Goal: Task Accomplishment & Management: Use online tool/utility

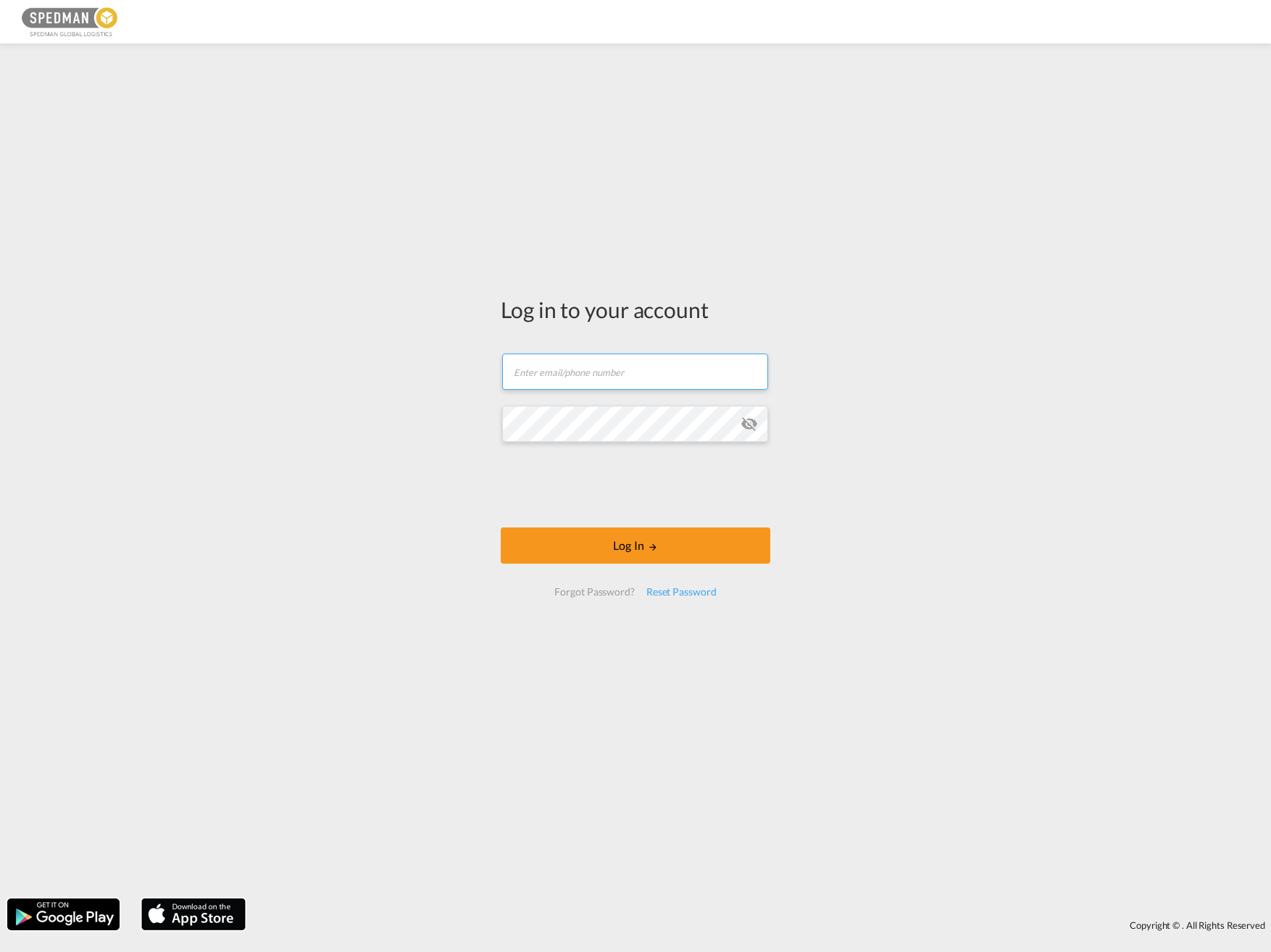
click at [522, 364] on input "text" at bounding box center [636, 371] width 266 height 36
type input "[PERSON_NAME][EMAIL_ADDRESS][PERSON_NAME][DOMAIN_NAME]"
click at [501, 528] on button "Log In" at bounding box center [636, 546] width 270 height 36
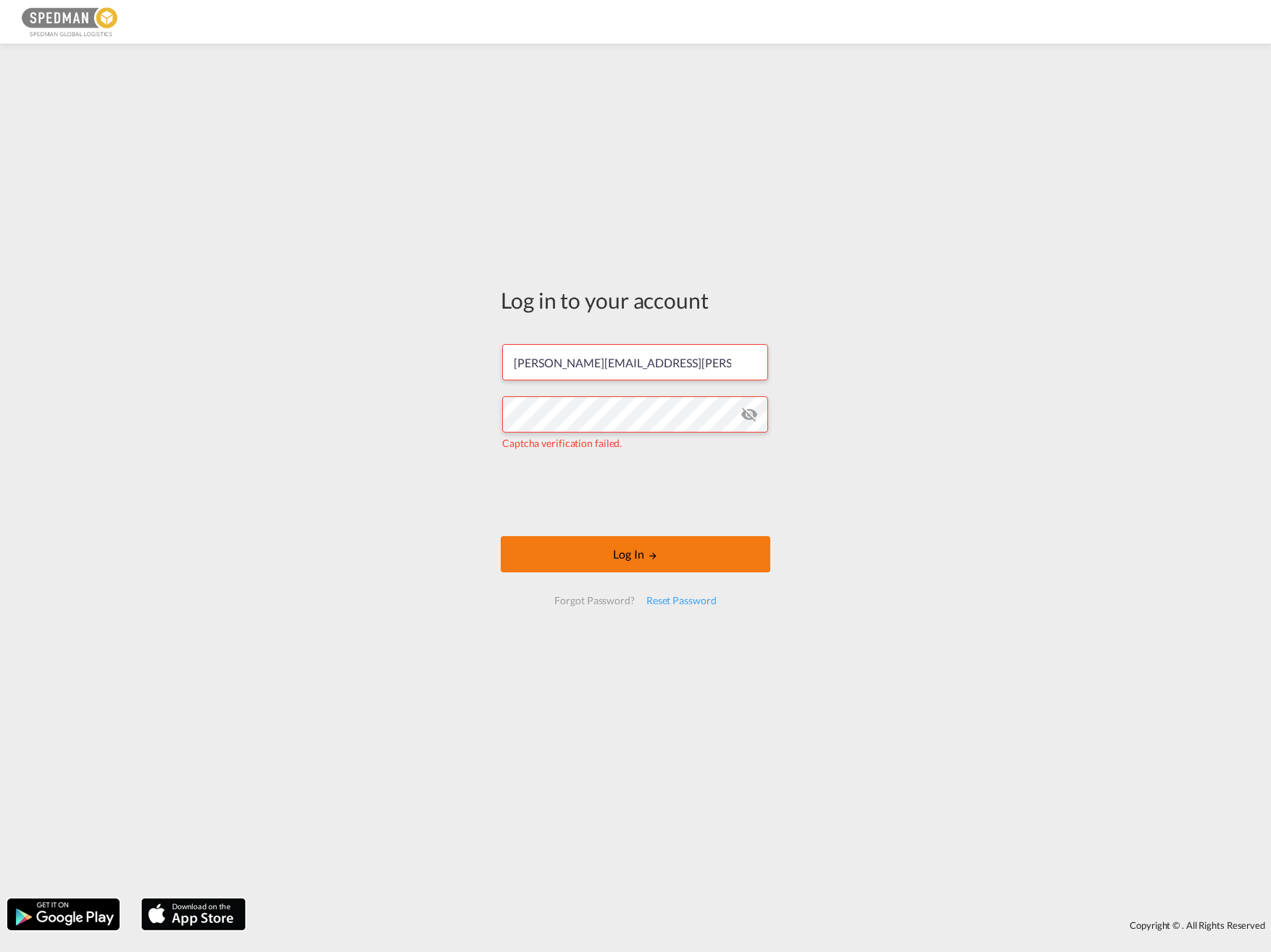
click at [731, 551] on button "Log In" at bounding box center [636, 555] width 270 height 36
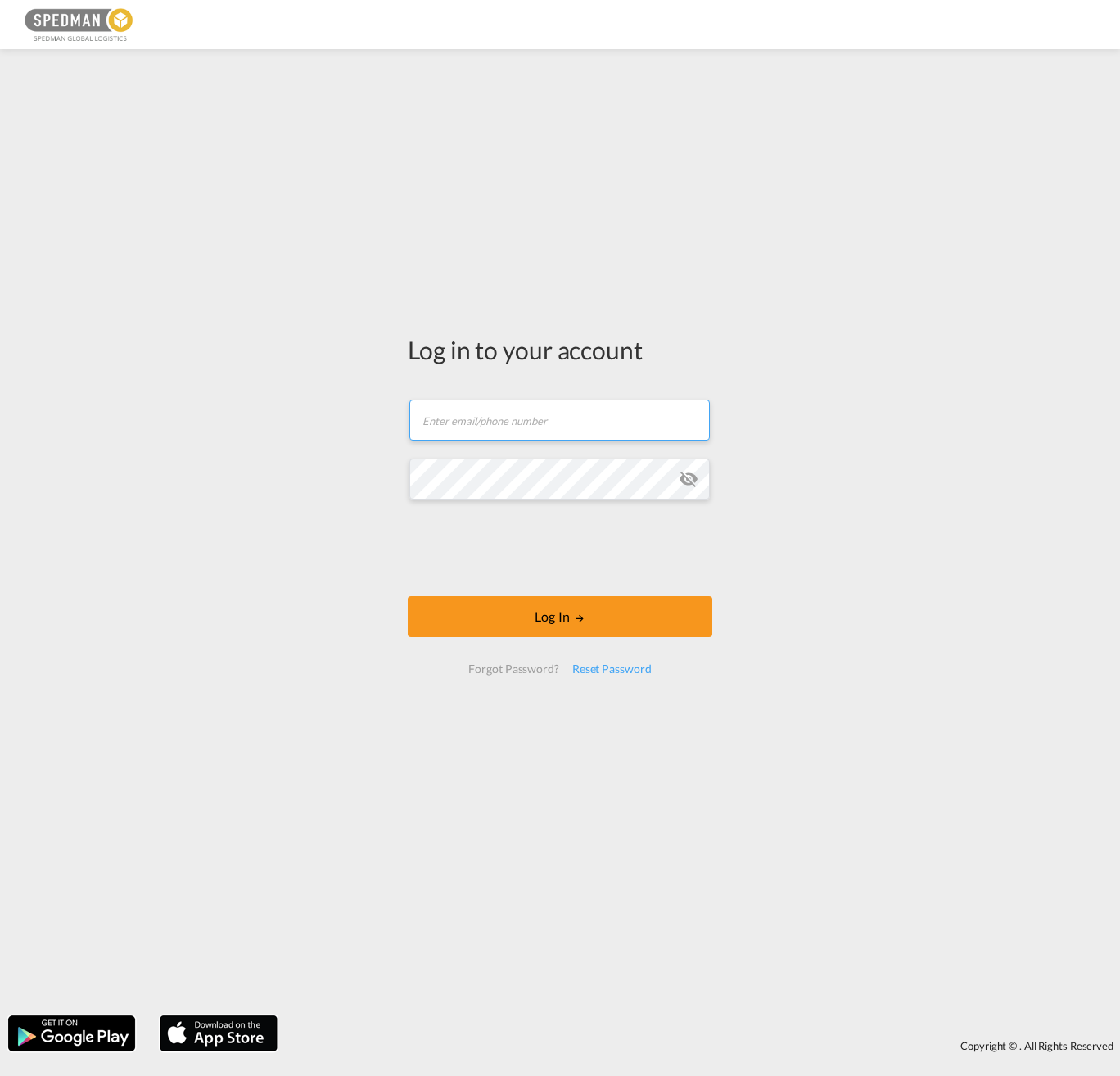
click at [522, 419] on input "text" at bounding box center [559, 420] width 300 height 41
type input "[PERSON_NAME][EMAIL_ADDRESS][PERSON_NAME][DOMAIN_NAME]"
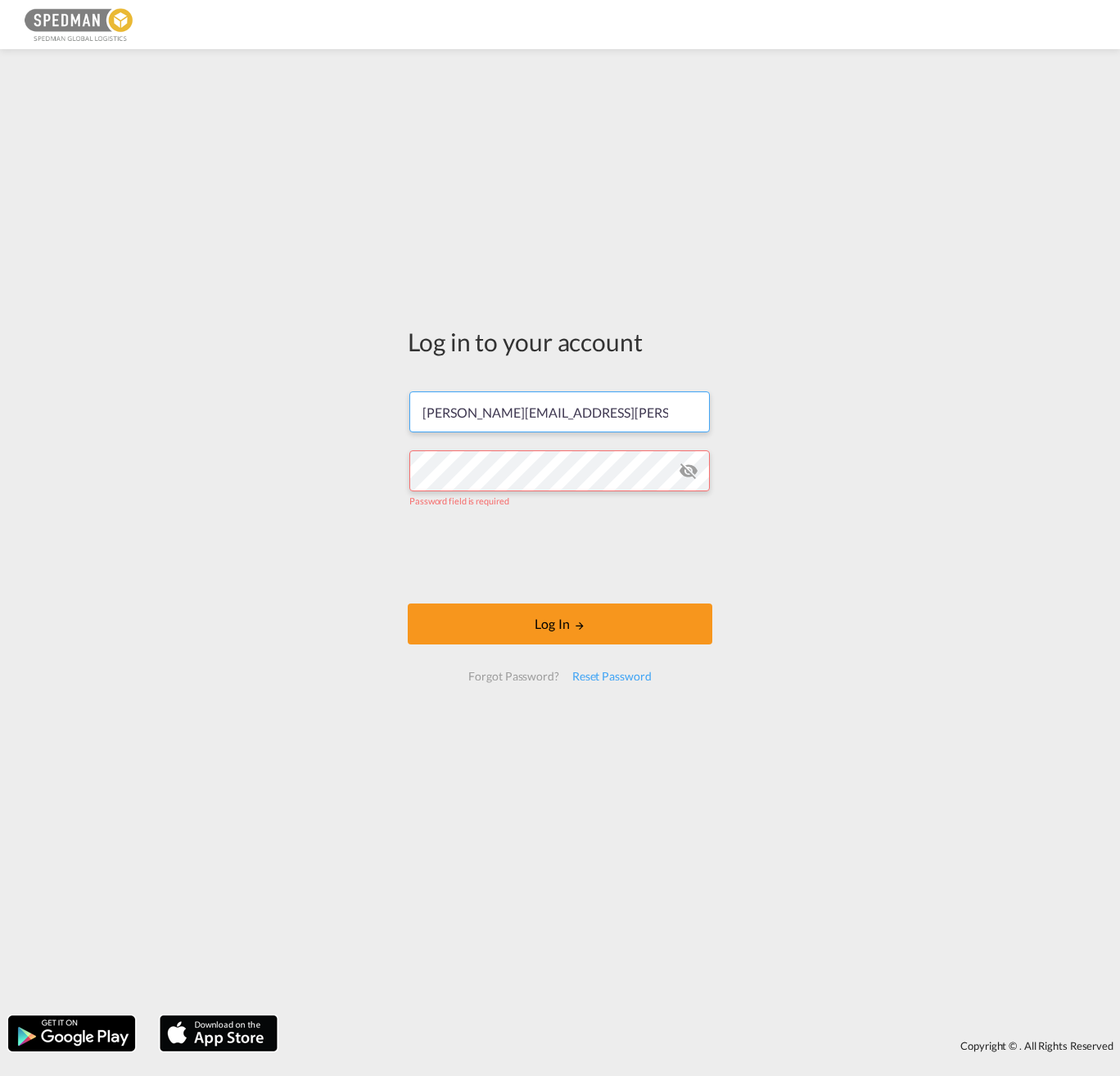
drag, startPoint x: 628, startPoint y: 433, endPoint x: 370, endPoint y: 455, distance: 258.9
click at [370, 453] on div "Log in to your account [PERSON_NAME][EMAIL_ADDRESS][PERSON_NAME][DOMAIN_NAME] P…" at bounding box center [560, 532] width 1120 height 949
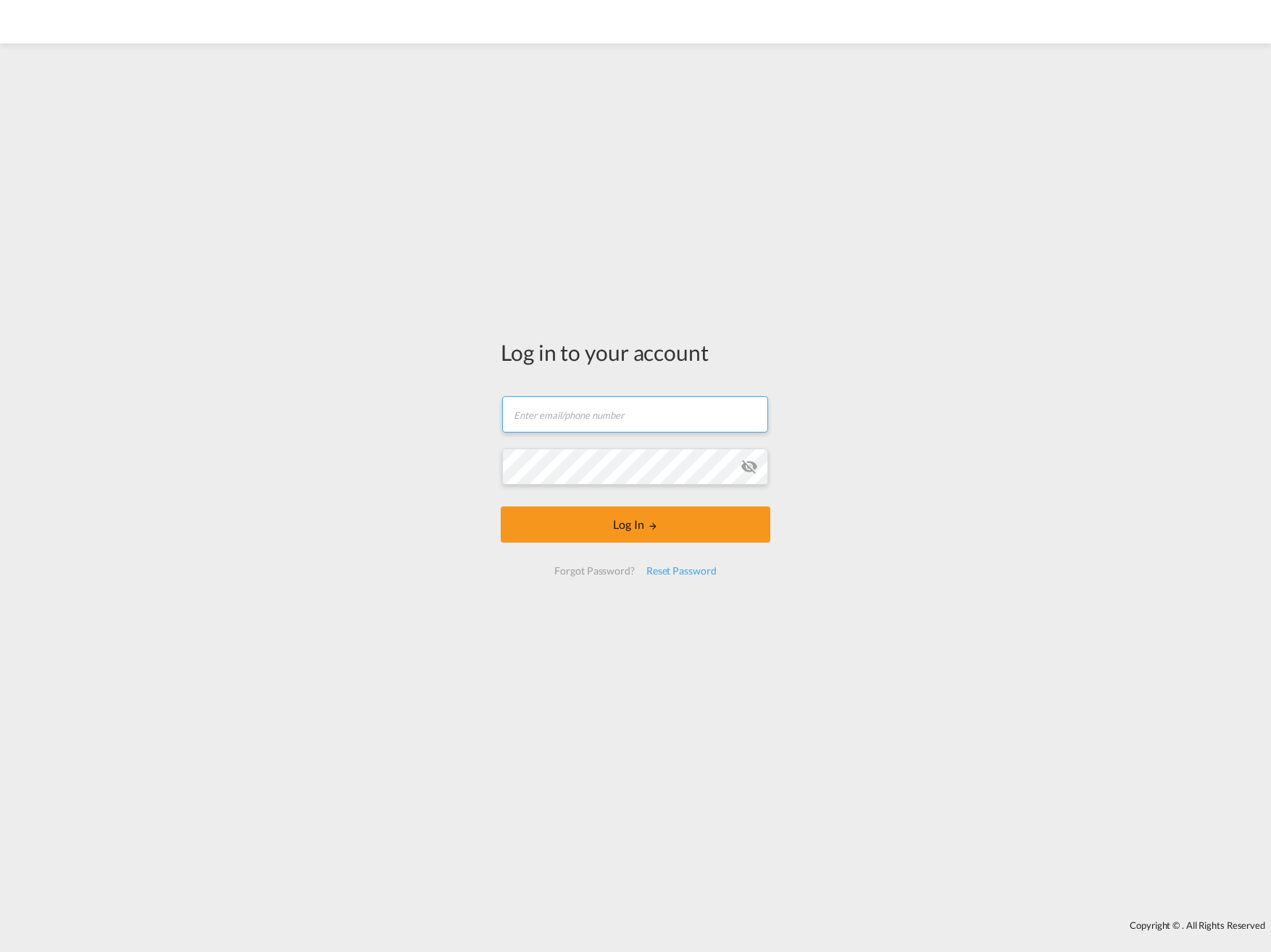
click at [659, 423] on input "text" at bounding box center [636, 415] width 266 height 36
type input "[PERSON_NAME][EMAIL_ADDRESS][PERSON_NAME][DOMAIN_NAME]"
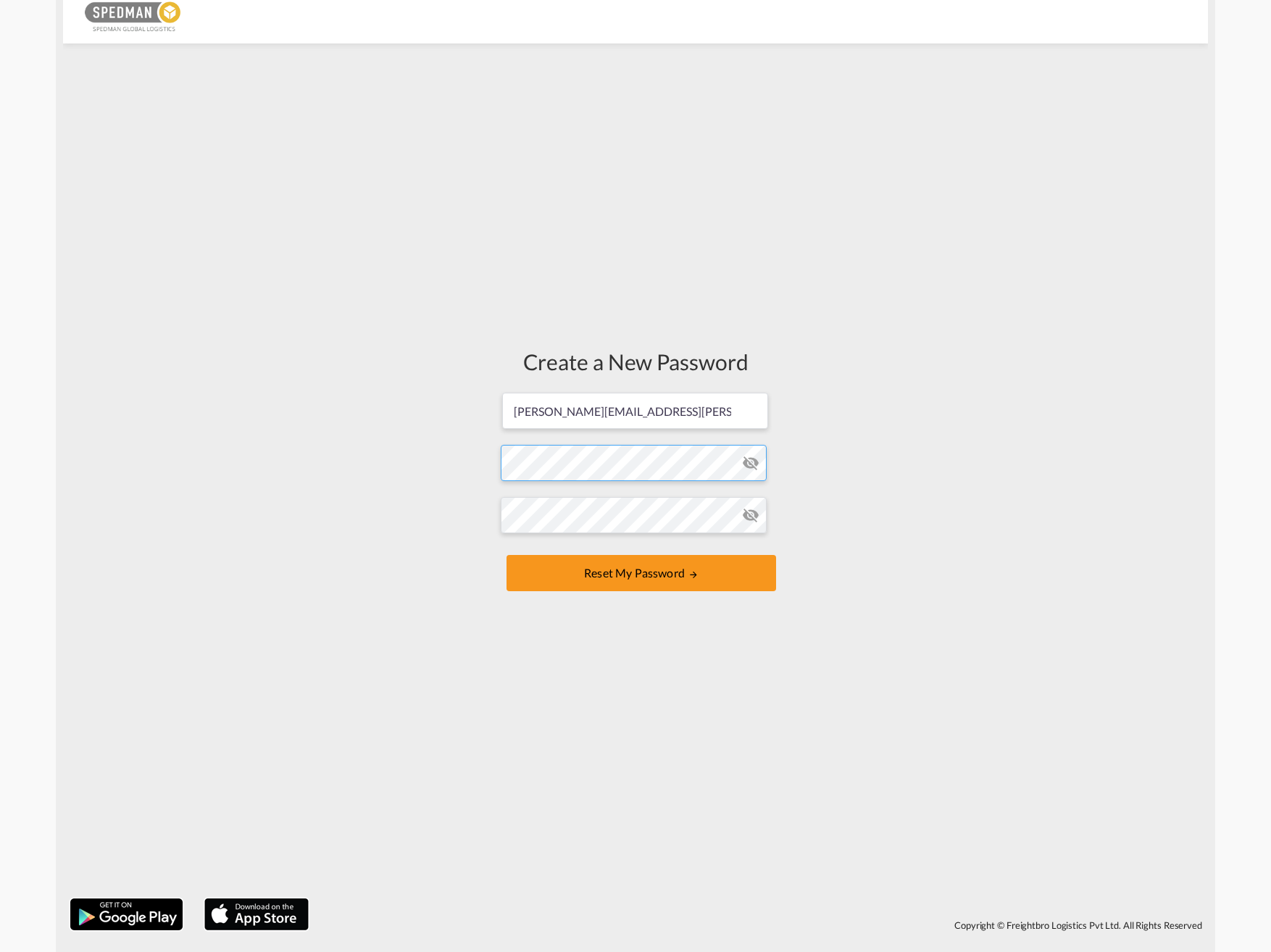
click at [628, 474] on form "[PERSON_NAME][EMAIL_ADDRESS][PERSON_NAME][DOMAIN_NAME] Password must contain th…" at bounding box center [636, 493] width 270 height 204
click at [676, 572] on button "Reset my password" at bounding box center [642, 574] width 270 height 36
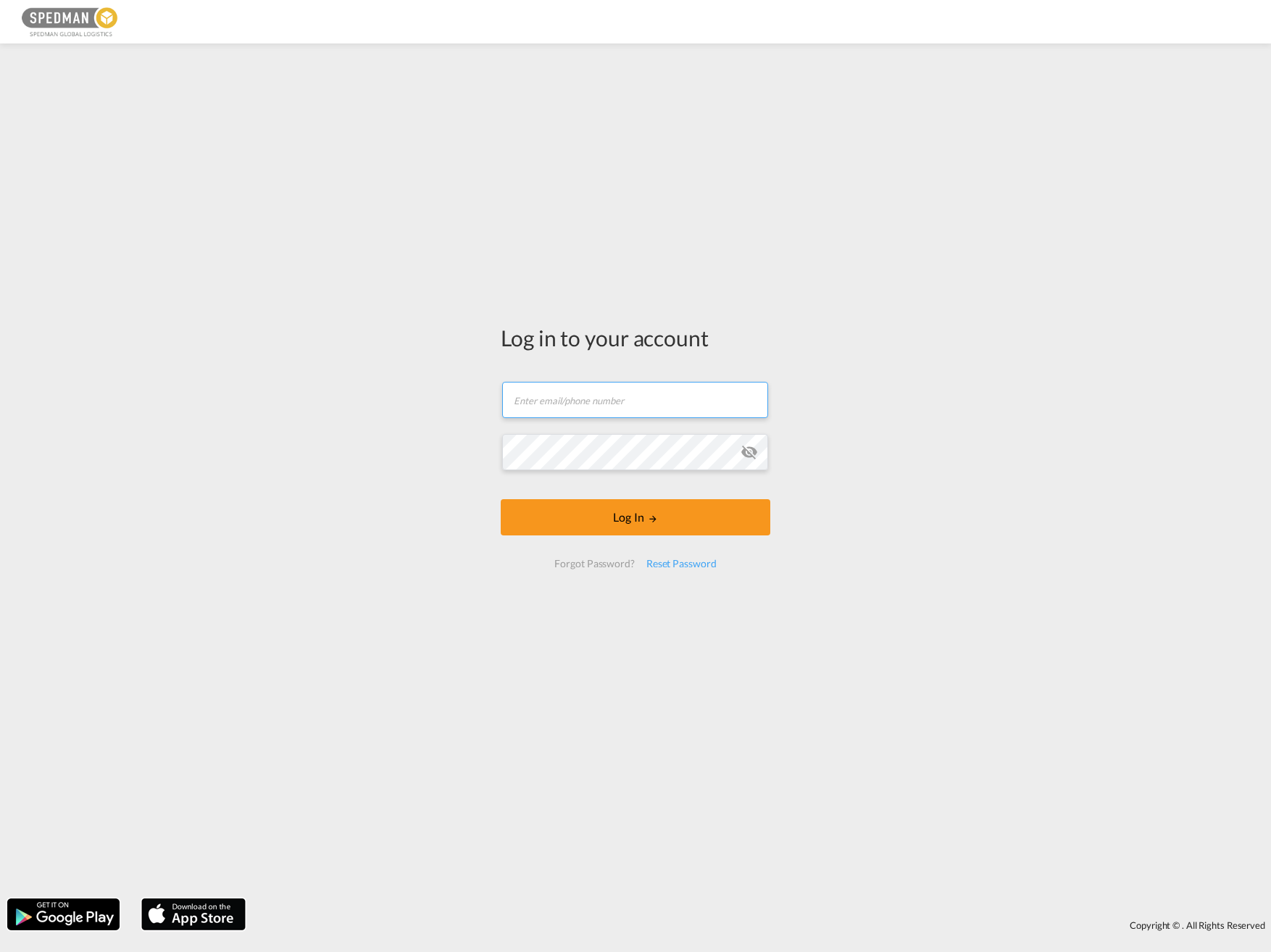
type input "[PERSON_NAME][EMAIL_ADDRESS][PERSON_NAME][DOMAIN_NAME]"
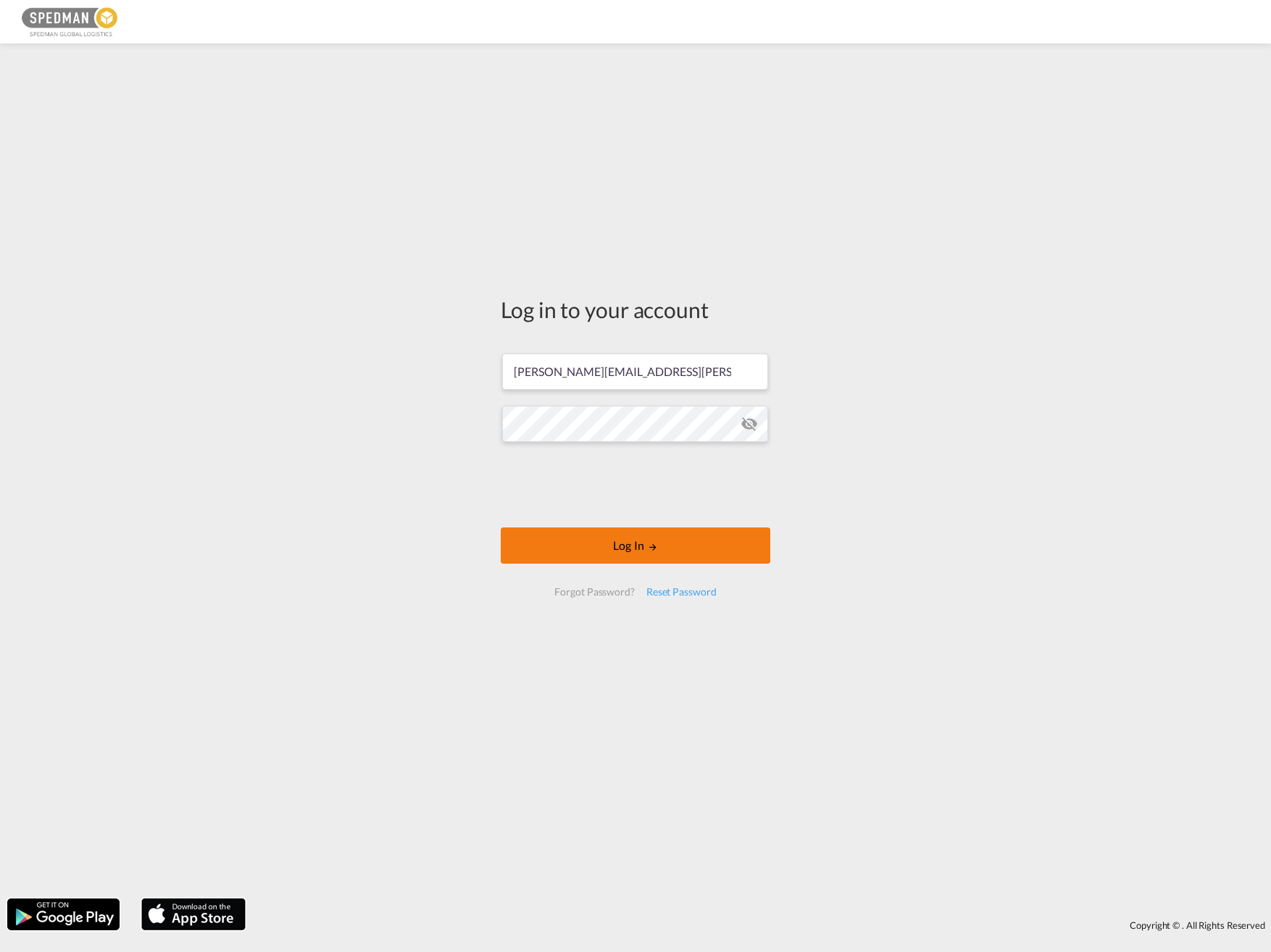
click at [635, 551] on button "Log In" at bounding box center [636, 546] width 270 height 36
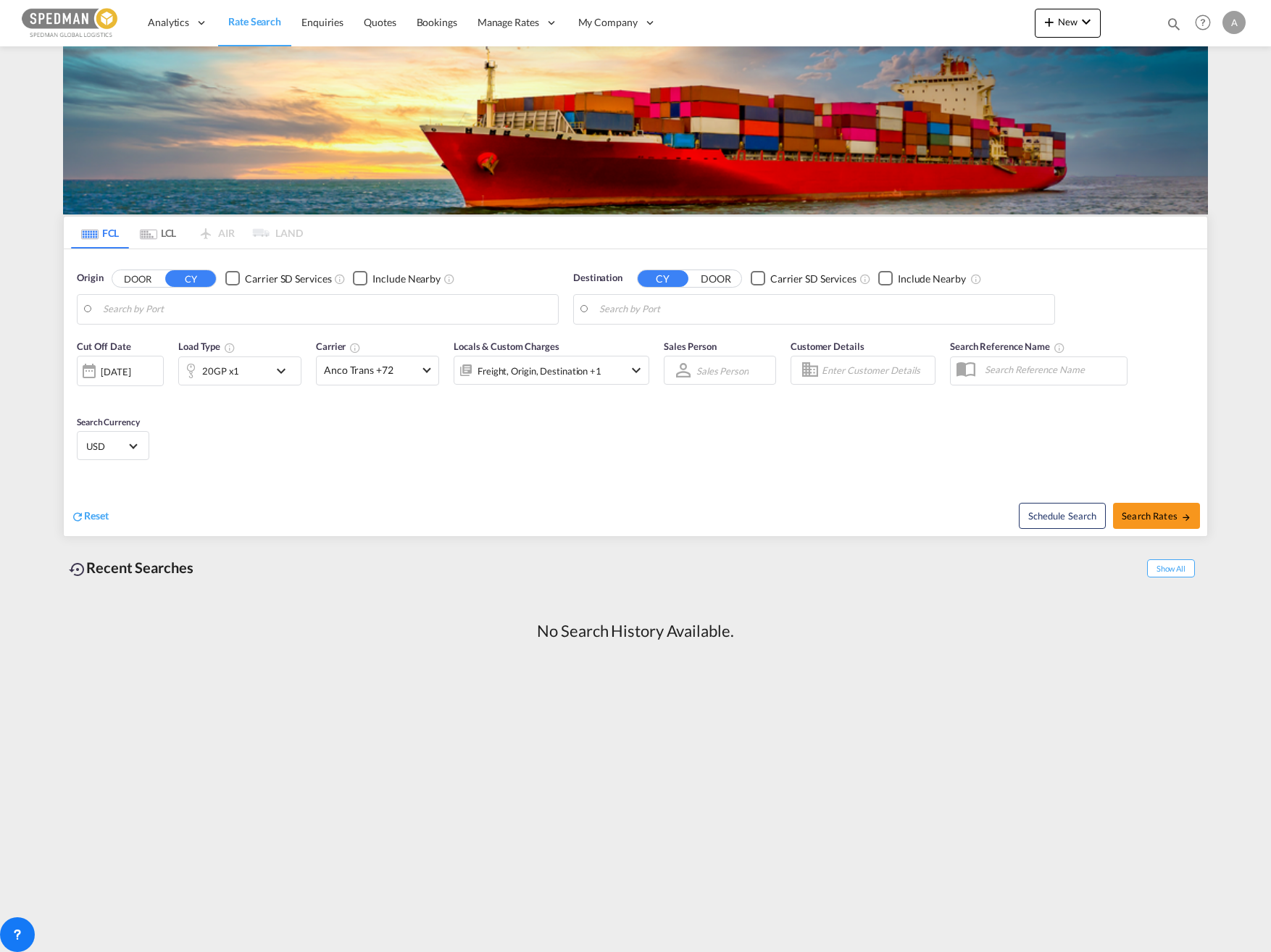
click at [140, 450] on md-select-value "USD" at bounding box center [113, 445] width 56 height 20
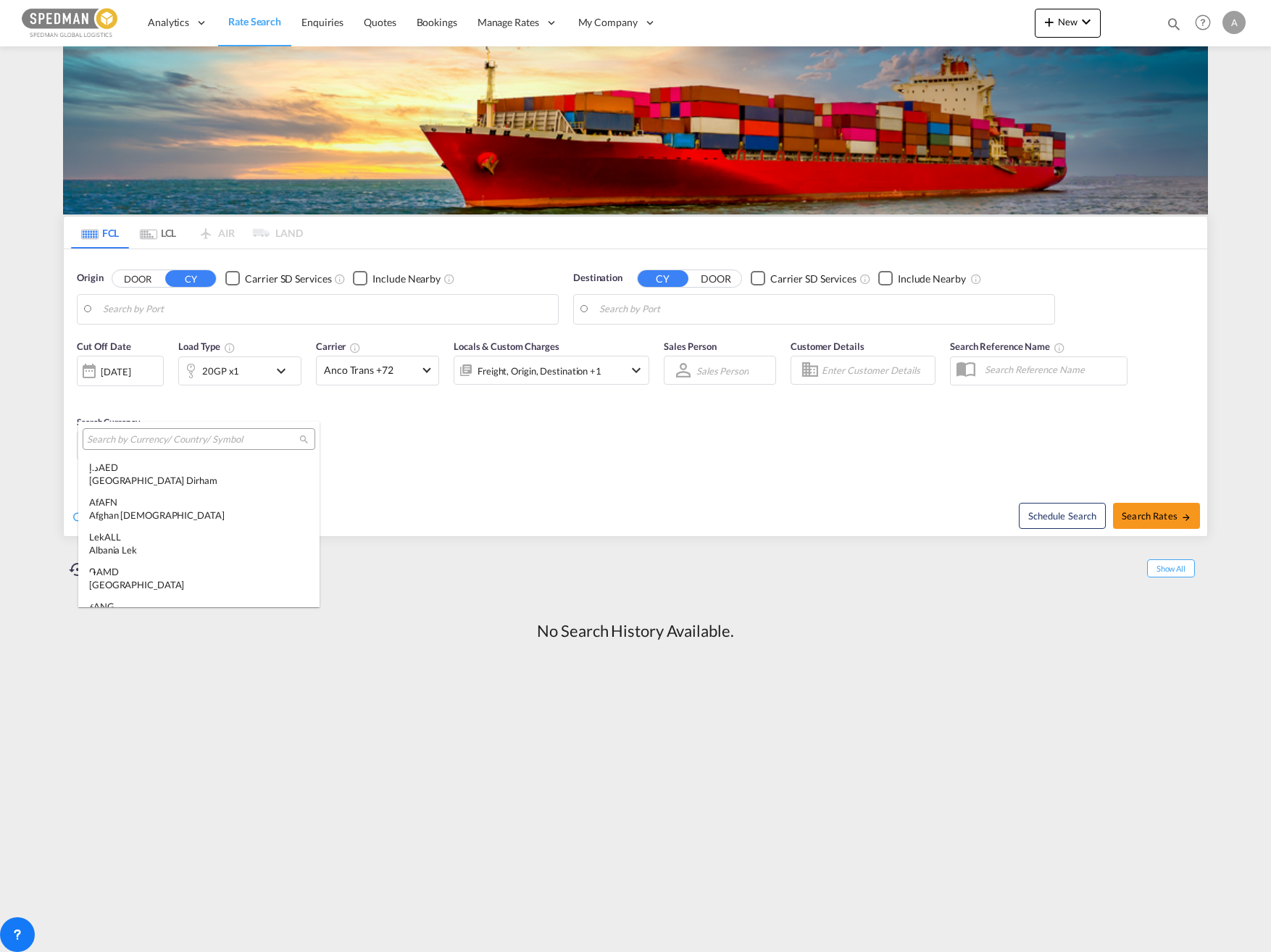
scroll to position [5002, 0]
click at [370, 437] on md-backdrop at bounding box center [636, 476] width 1271 height 952
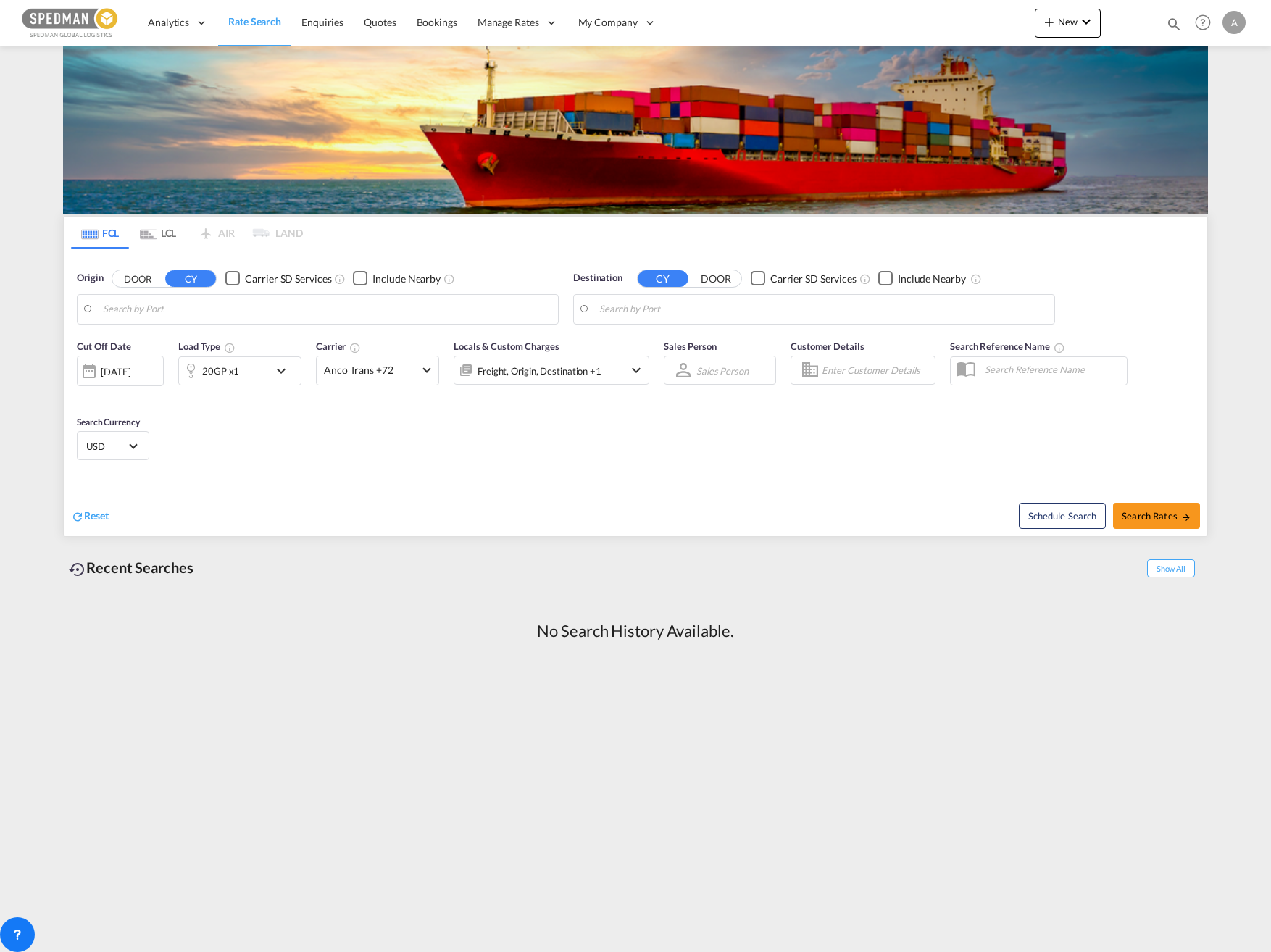
click at [635, 371] on md-icon "icon-chevron-down" at bounding box center [636, 371] width 17 height 17
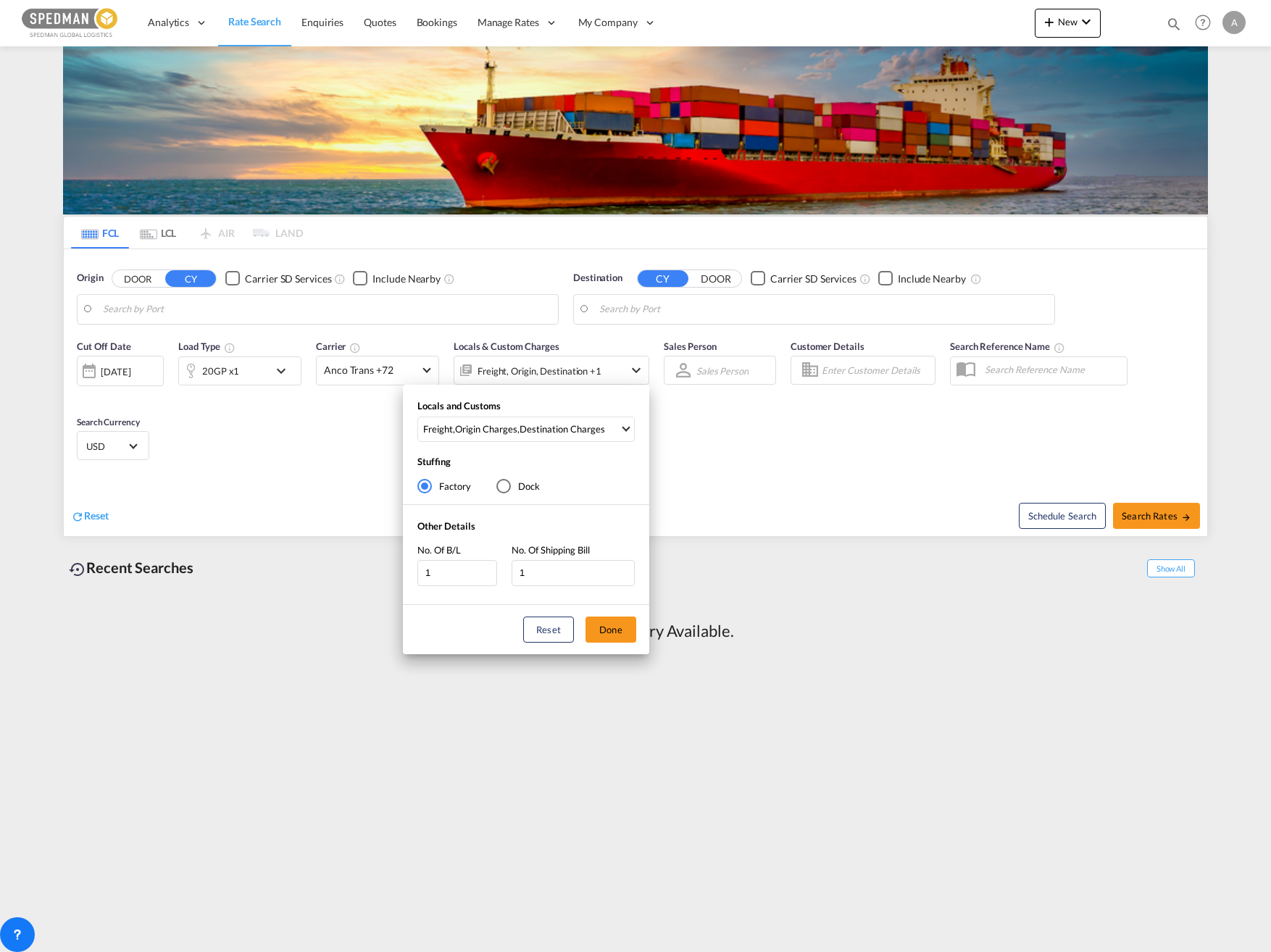
click at [635, 371] on div "Locals and Customs Freight , Origin Charges , Destination Charges Clear All Sel…" at bounding box center [636, 476] width 1271 height 952
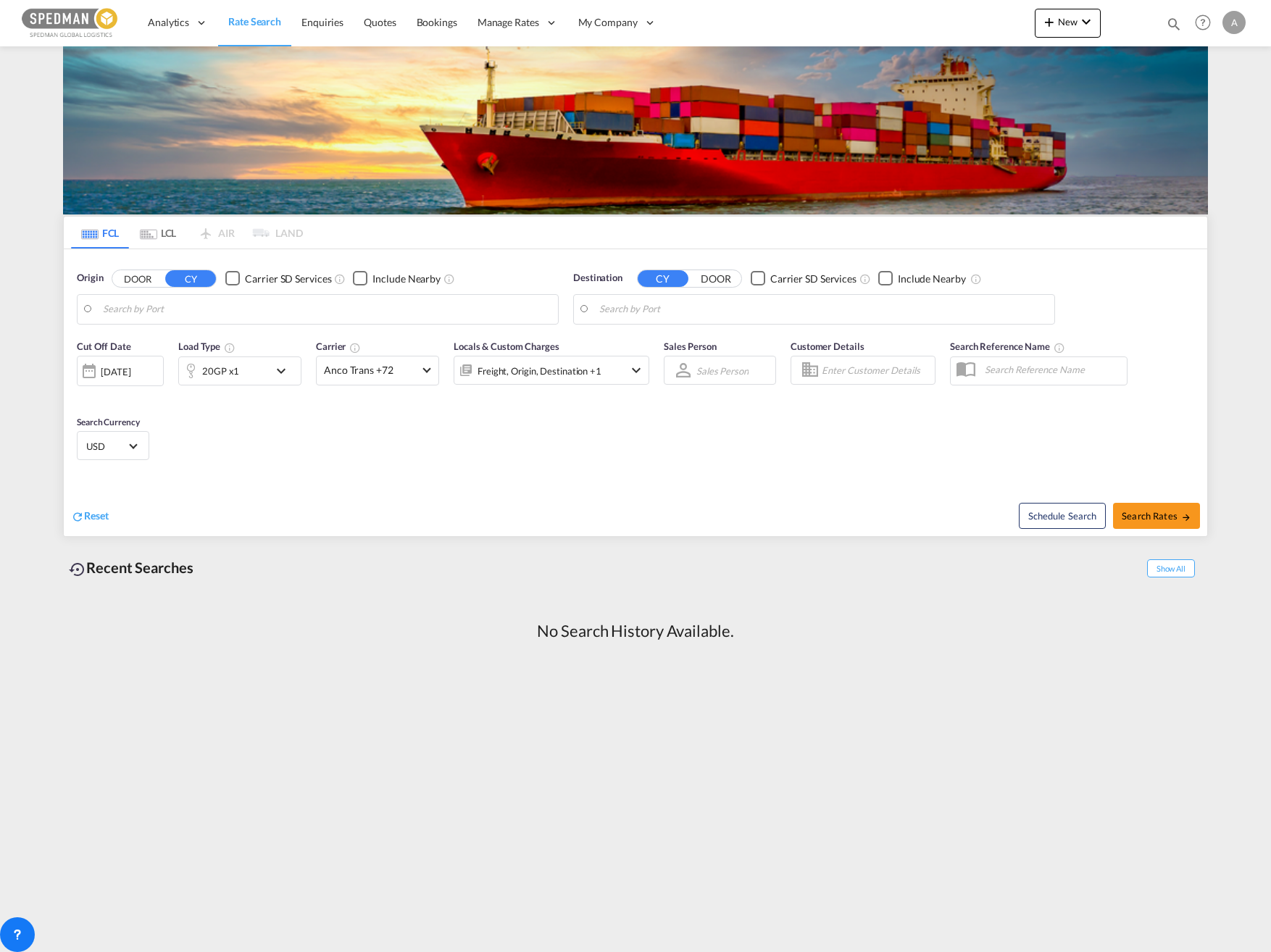
click at [673, 418] on div "Cut Off Date 01 Sep 2025 01/09/2025 Load Type 20GP x1 Carrier Anco Trans +72 On…" at bounding box center [635, 402] width 1143 height 141
click at [725, 373] on md-select "Sales Person Select Sales Person No results found" at bounding box center [722, 370] width 55 height 20
click at [793, 443] on md-backdrop at bounding box center [636, 476] width 1271 height 952
click at [752, 377] on span "Alexander Wallner" at bounding box center [733, 371] width 74 height 13
click at [569, 440] on md-backdrop at bounding box center [636, 476] width 1271 height 952
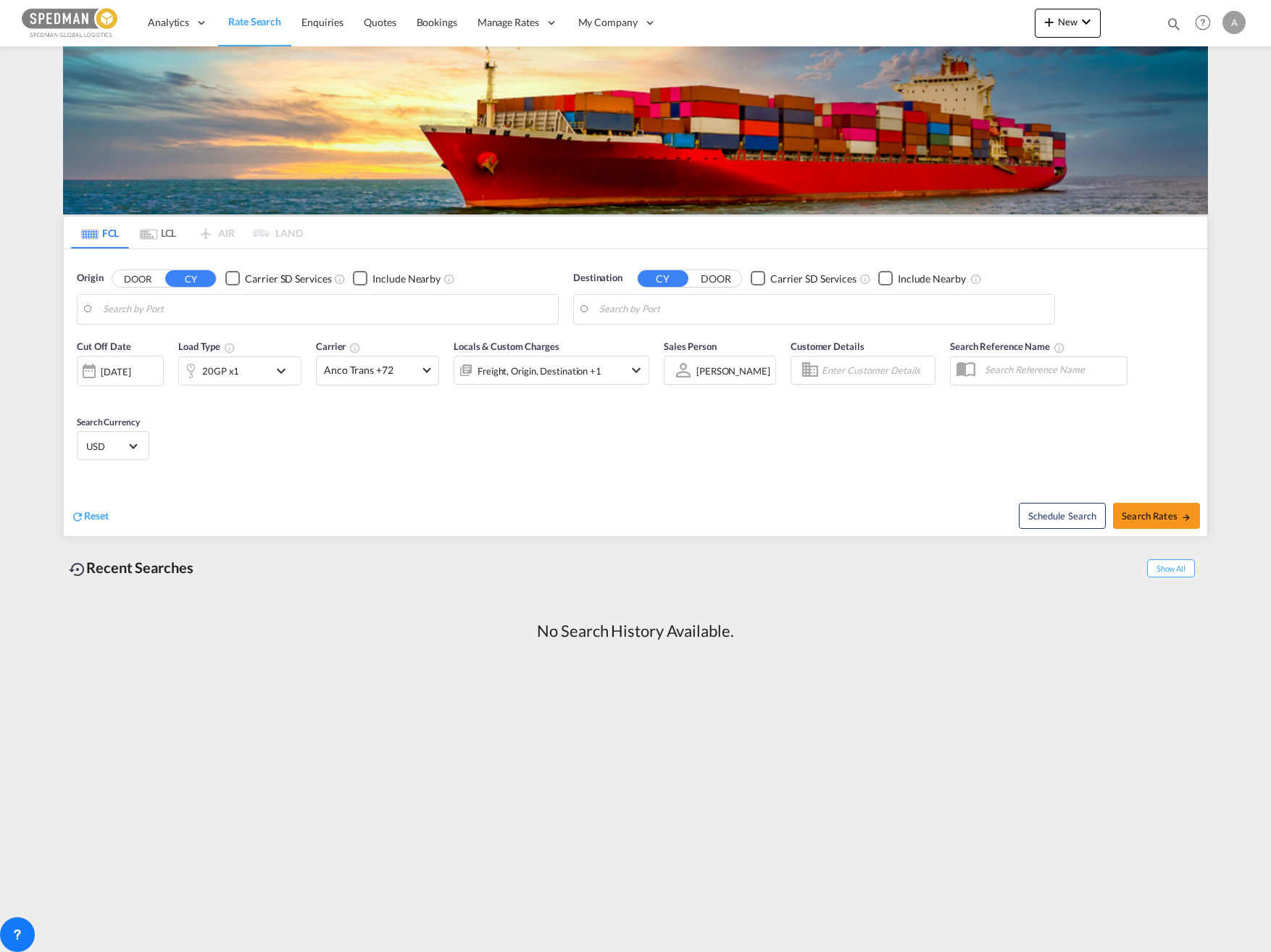
click at [718, 366] on div "Alexander Wallner" at bounding box center [733, 371] width 74 height 11
click at [741, 339] on div "Select Sales Person" at bounding box center [735, 336] width 79 height 13
click at [533, 470] on div "Cut Off Date 01 Sep 2025 01/09/2025 Load Type 20GP x1 Carrier Anco Trans +72 On…" at bounding box center [635, 402] width 1143 height 141
click at [139, 279] on button "DOOR" at bounding box center [137, 278] width 50 height 16
click at [186, 275] on button "CY" at bounding box center [190, 278] width 50 height 16
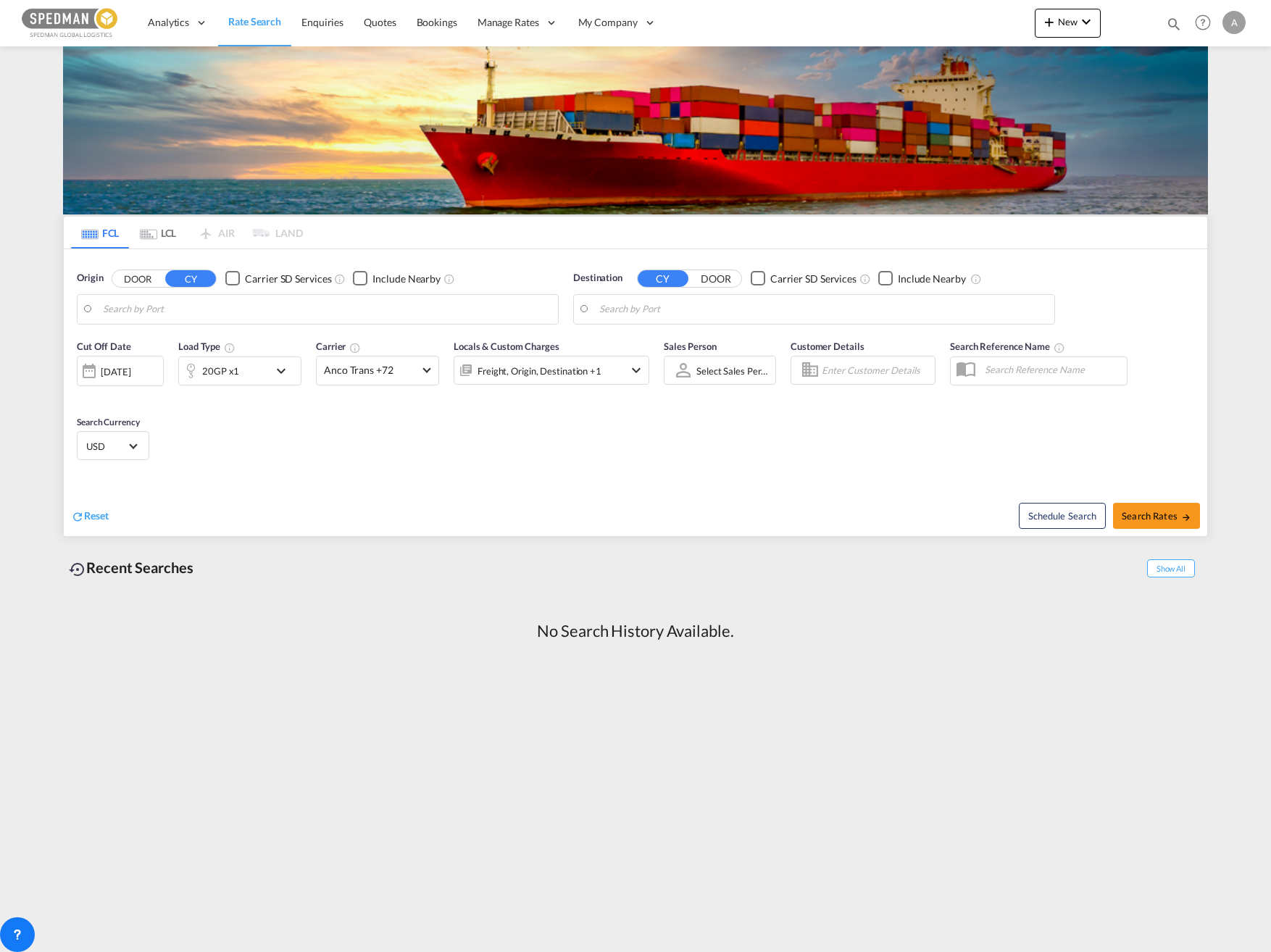
click at [293, 314] on input "Search by Port" at bounding box center [327, 309] width 448 height 22
click at [354, 424] on div "Cut Off Date 01 Sep 2025 01/09/2025 Load Type 20GP x1 Carrier Anco Trans +72 On…" at bounding box center [635, 402] width 1143 height 141
click at [283, 378] on md-icon "icon-chevron-down" at bounding box center [285, 371] width 24 height 17
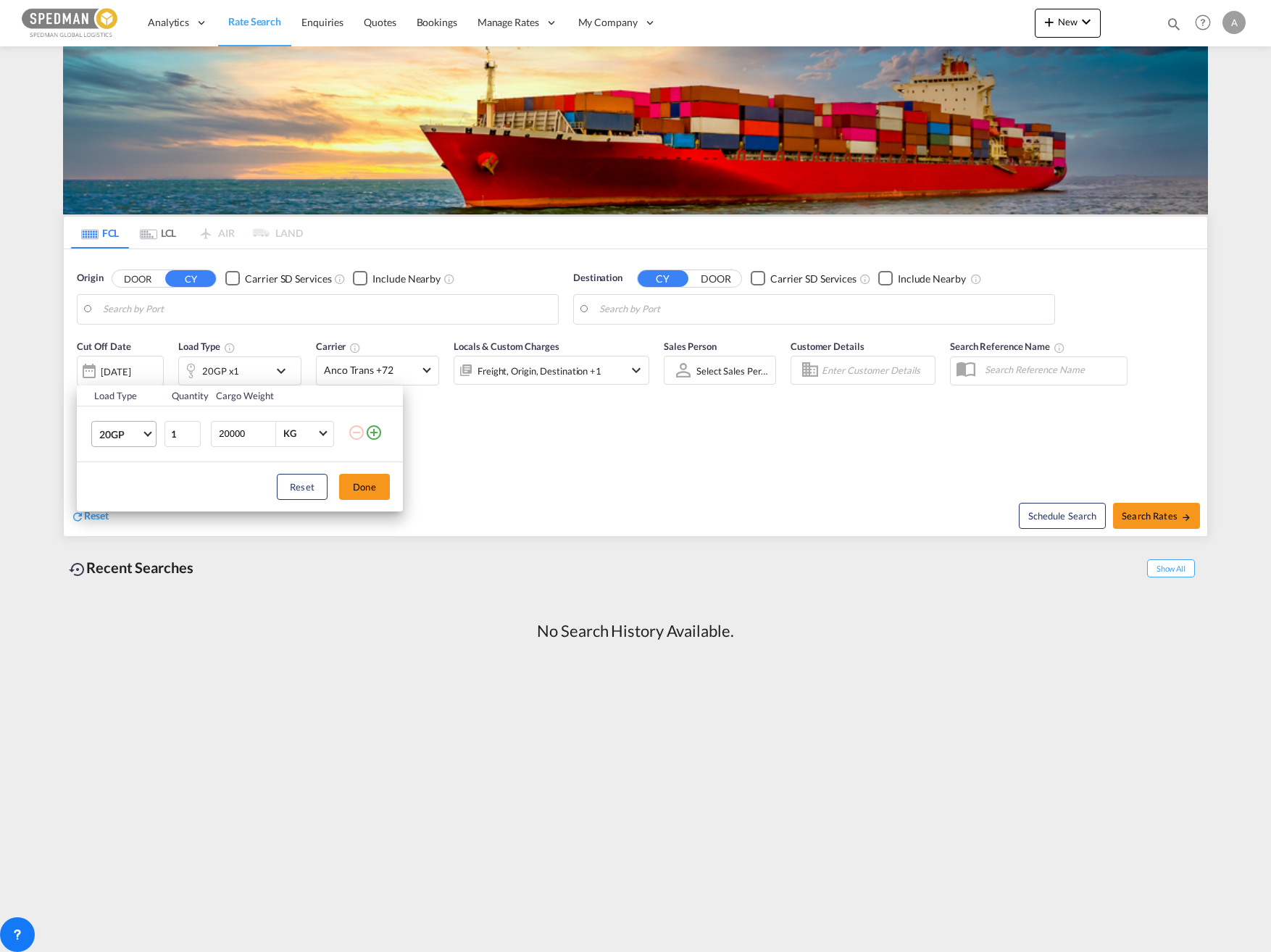
click at [147, 433] on span "Choose: \a20GP" at bounding box center [147, 431] width 8 height 8
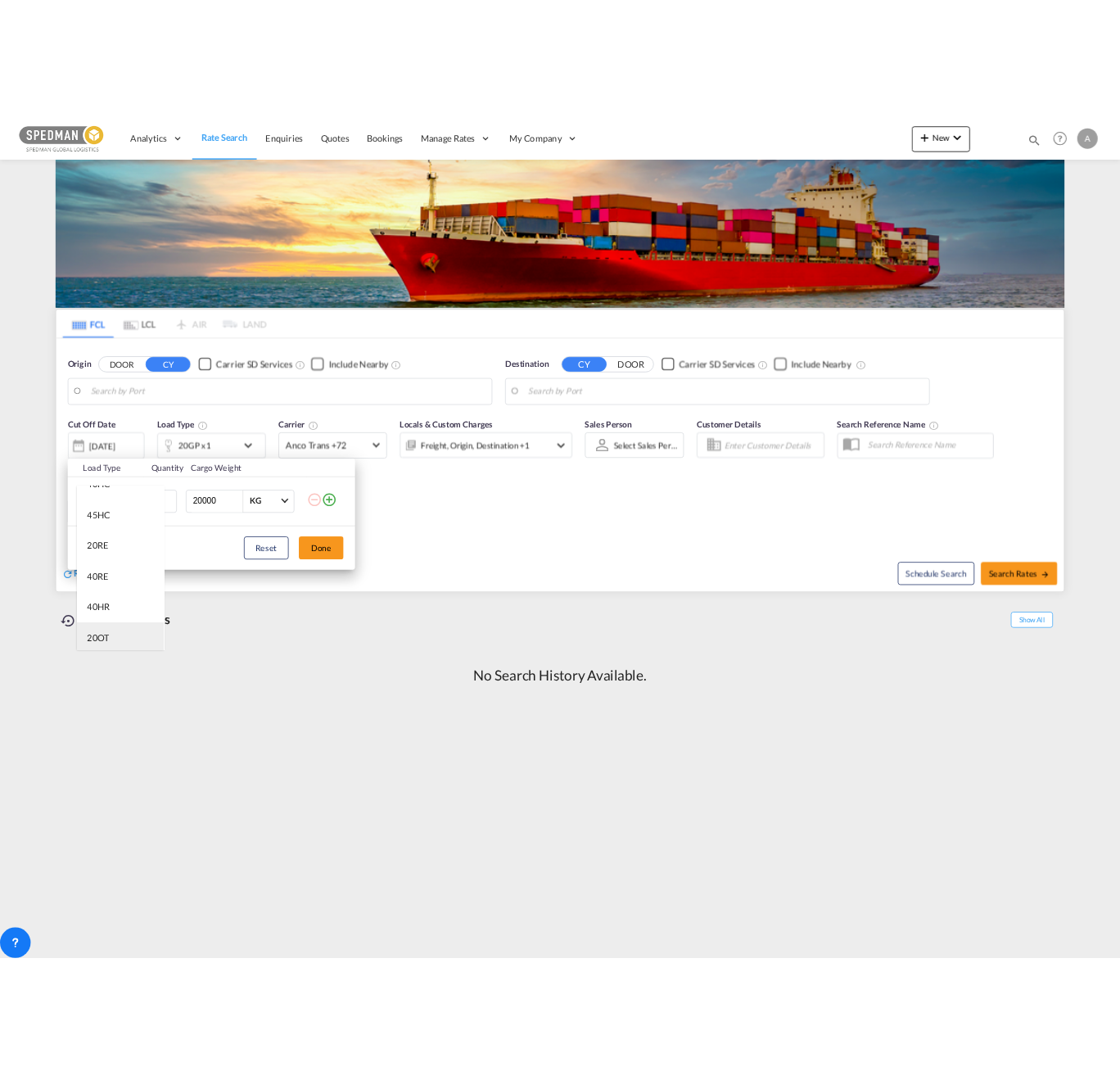
scroll to position [0, 0]
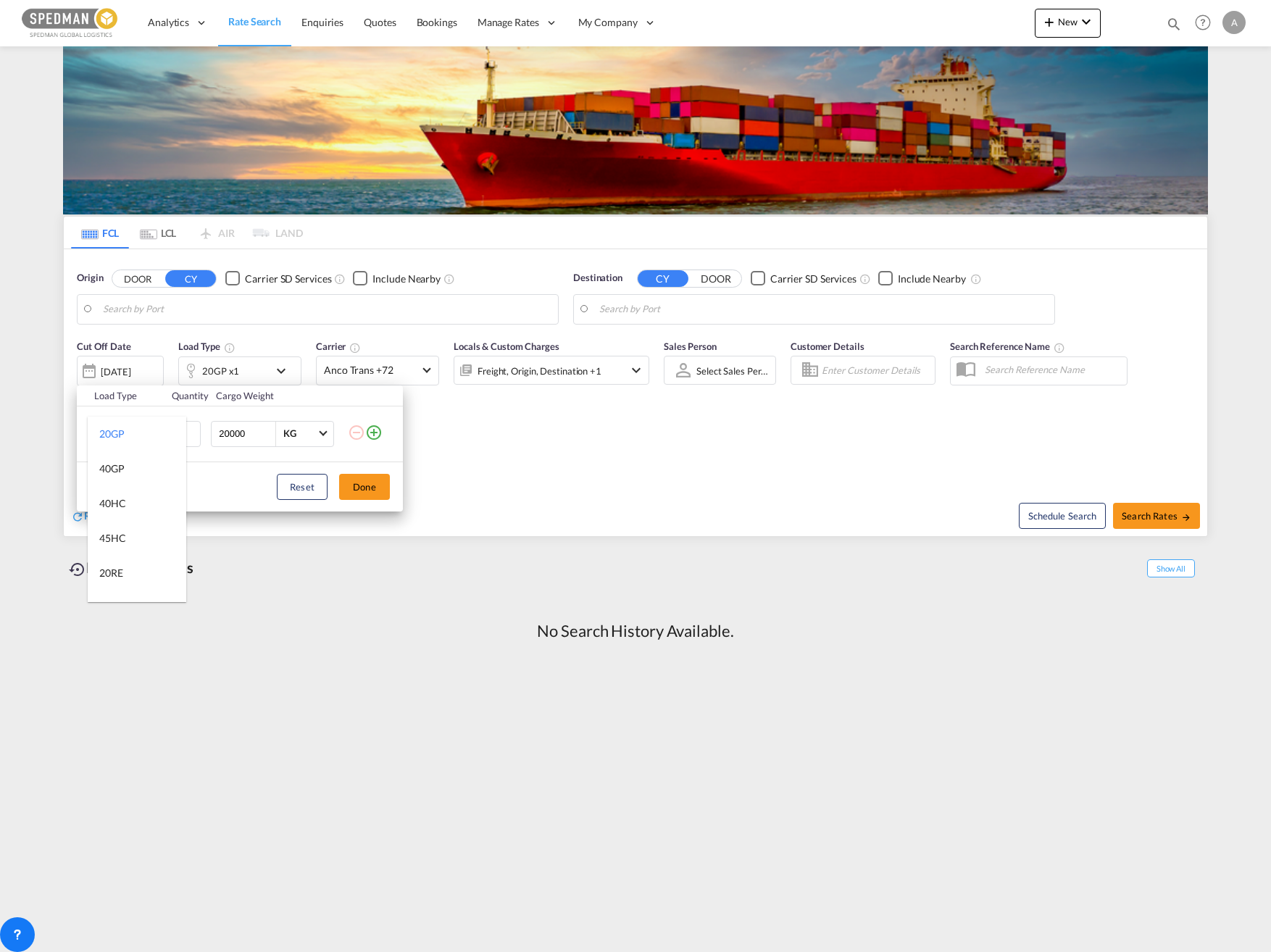
click at [456, 428] on md-backdrop at bounding box center [636, 476] width 1271 height 952
click at [446, 464] on div "Load Type Quantity Cargo Weight 20GP 1 20000 KG KG Load type addition is restri…" at bounding box center [636, 476] width 1271 height 952
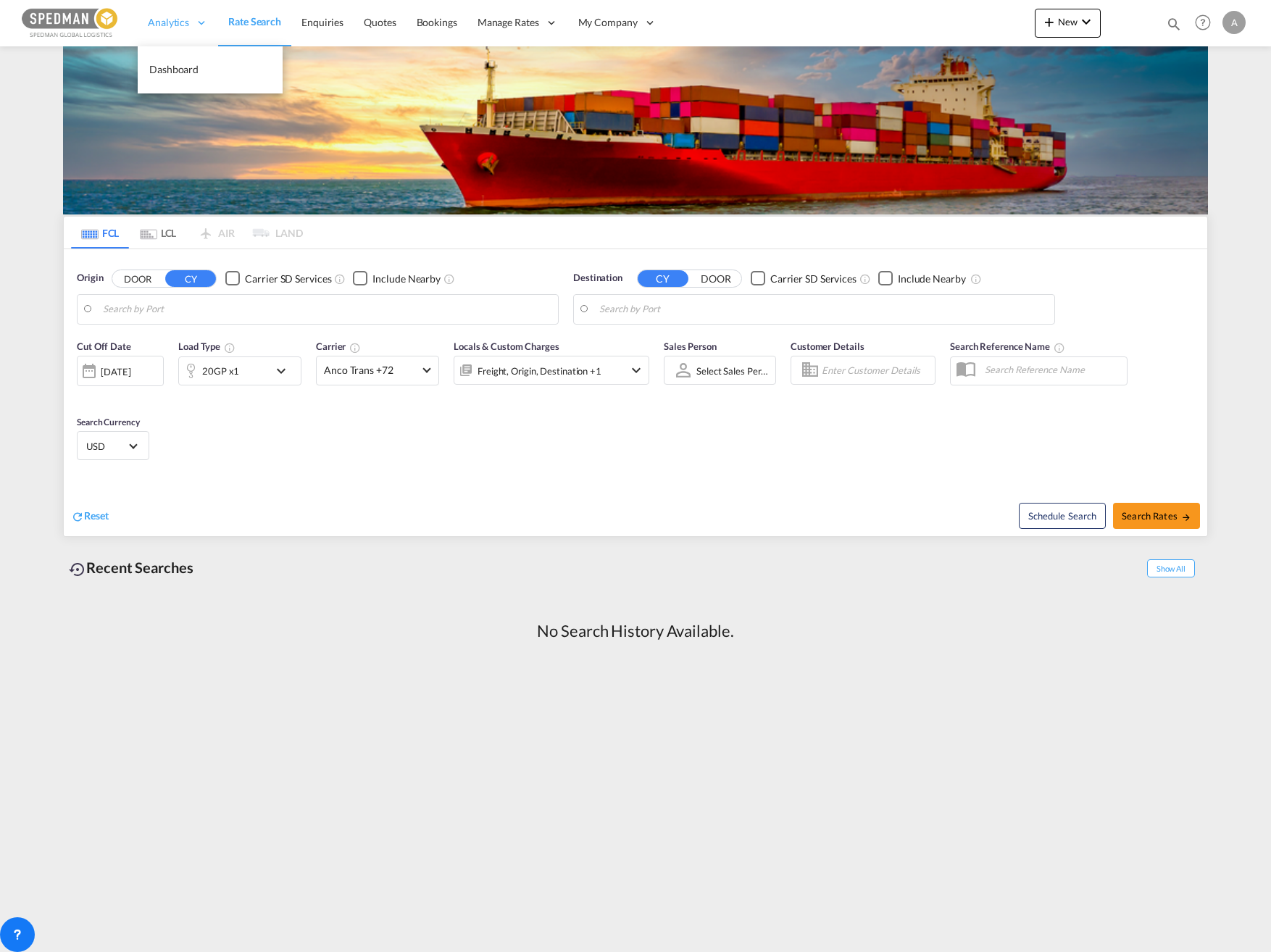
click at [159, 25] on span "Analytics" at bounding box center [168, 23] width 42 height 15
click at [163, 76] on span "Dashboard" at bounding box center [174, 69] width 49 height 15
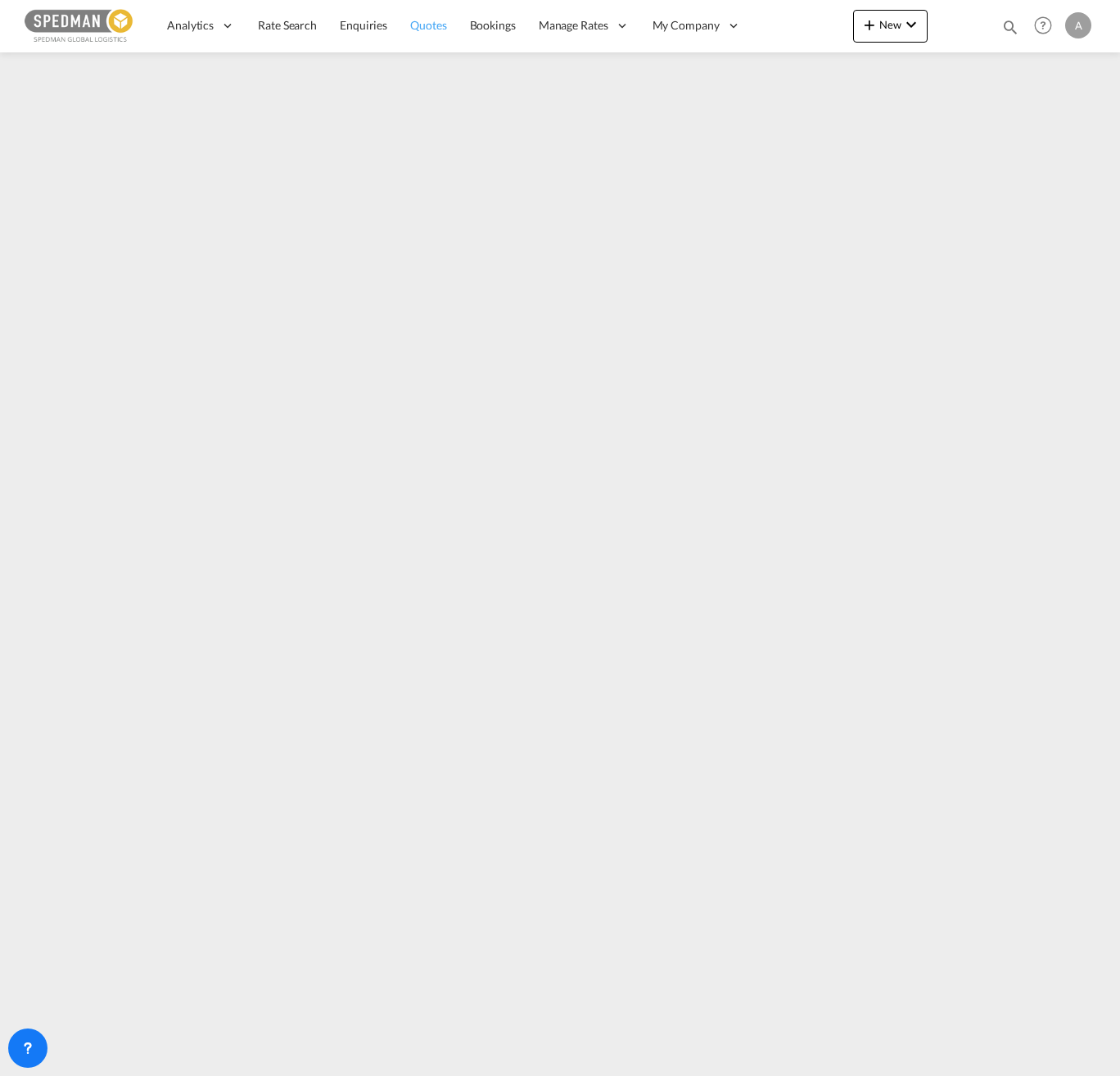
click at [415, 27] on span "Quotes" at bounding box center [428, 25] width 36 height 14
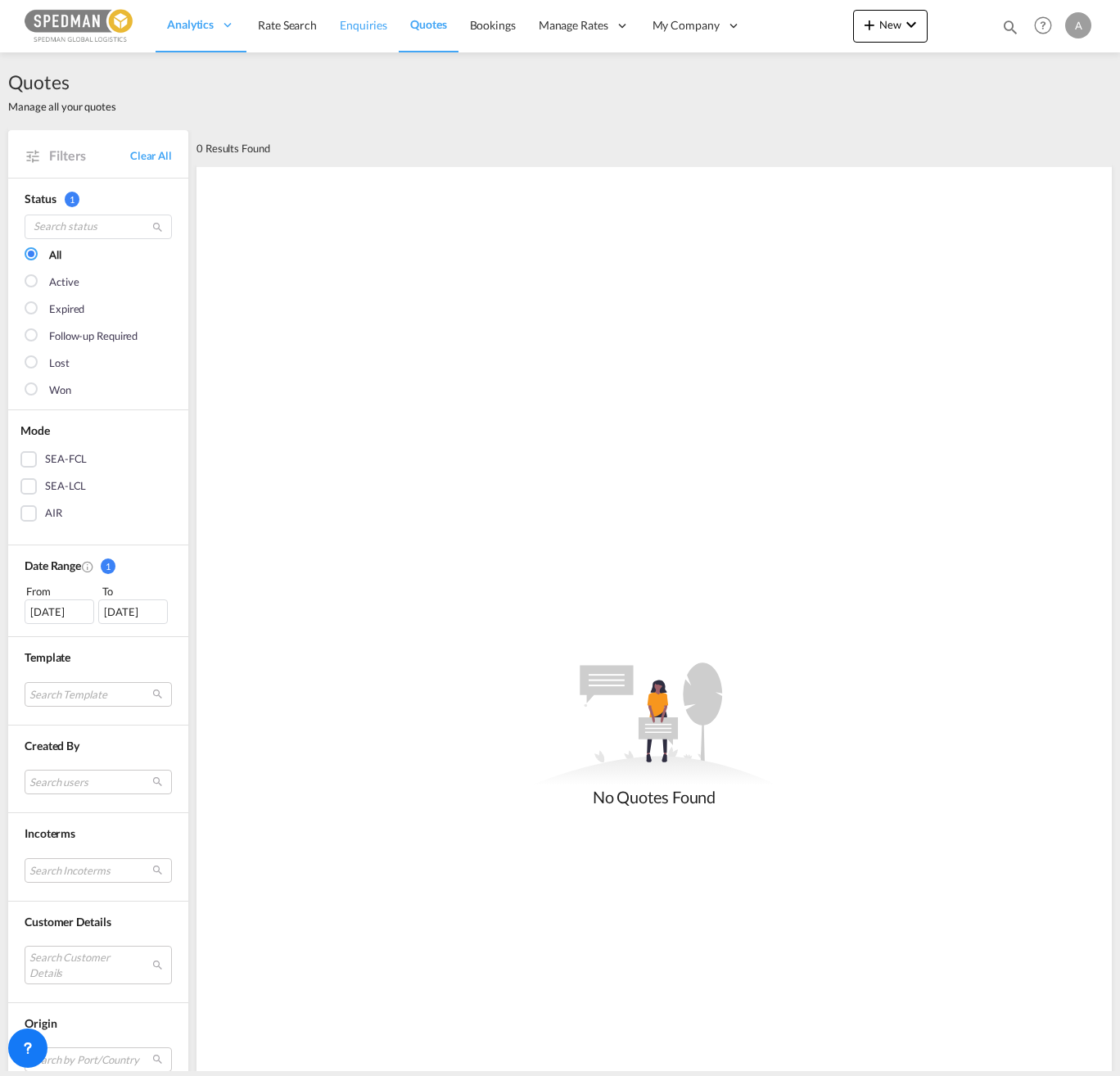
click at [370, 27] on span "Enquiries" at bounding box center [363, 25] width 47 height 14
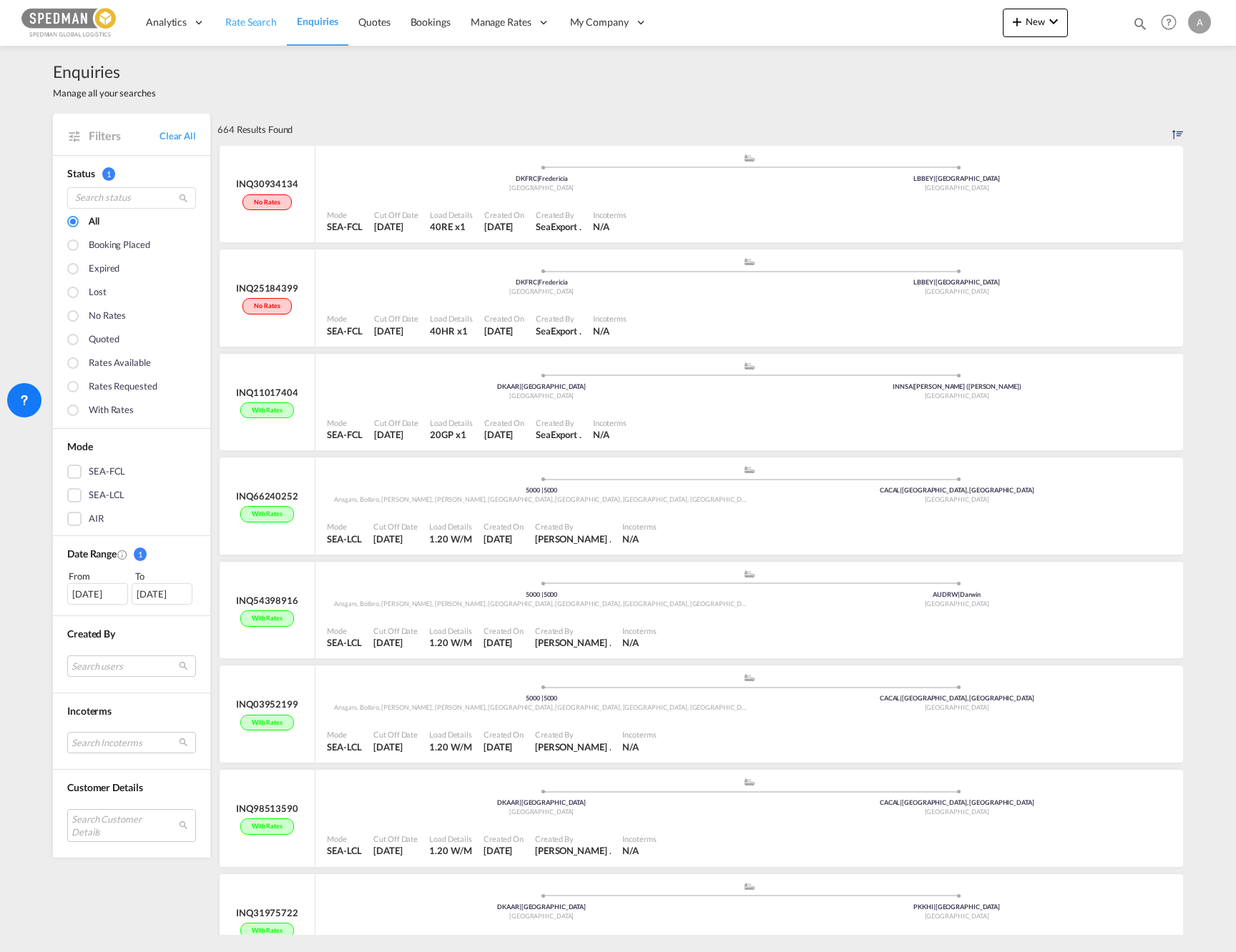
click at [236, 31] on link "Rate Search" at bounding box center [250, 22] width 71 height 46
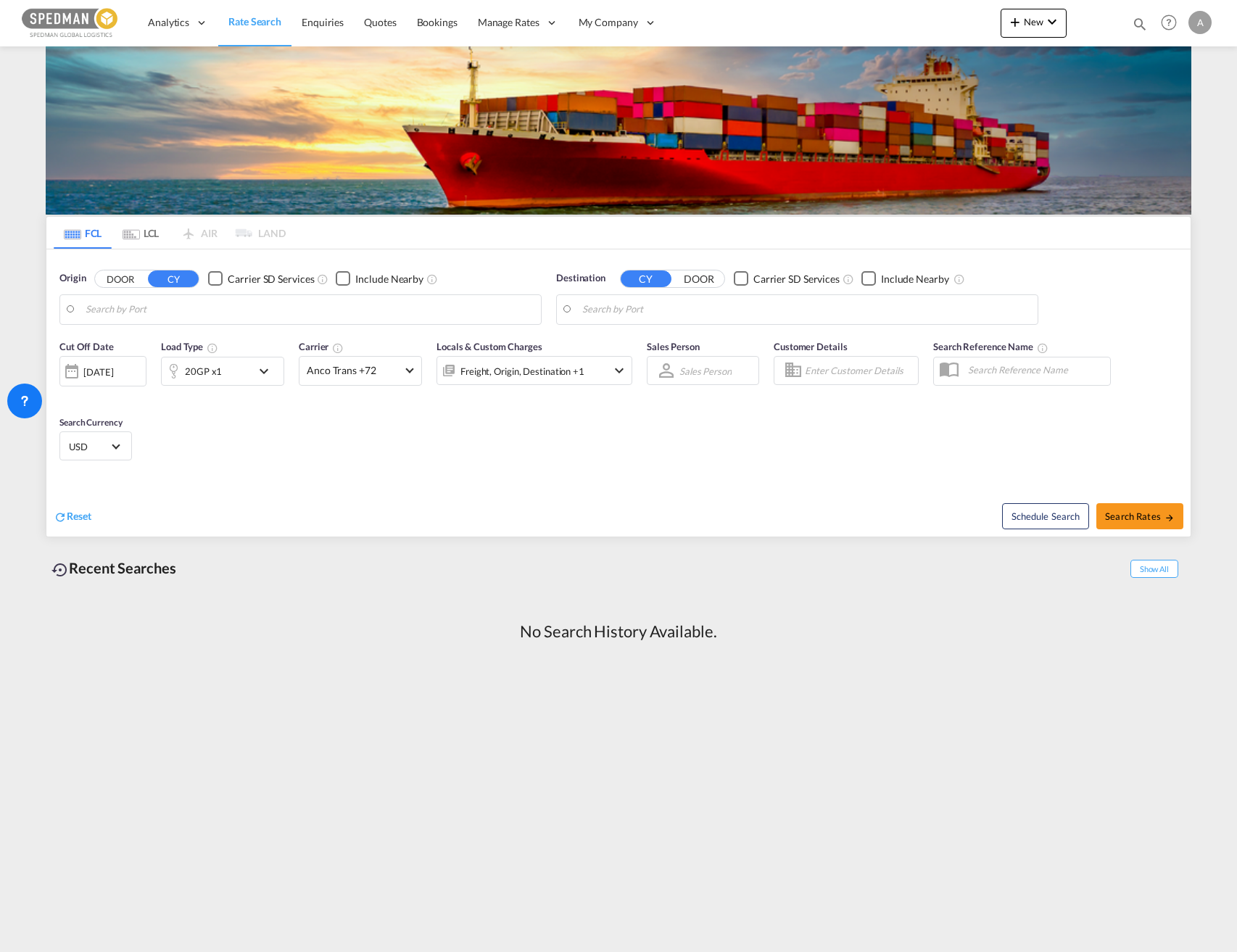
click at [149, 230] on md-tab-item "LCL" at bounding box center [141, 233] width 58 height 32
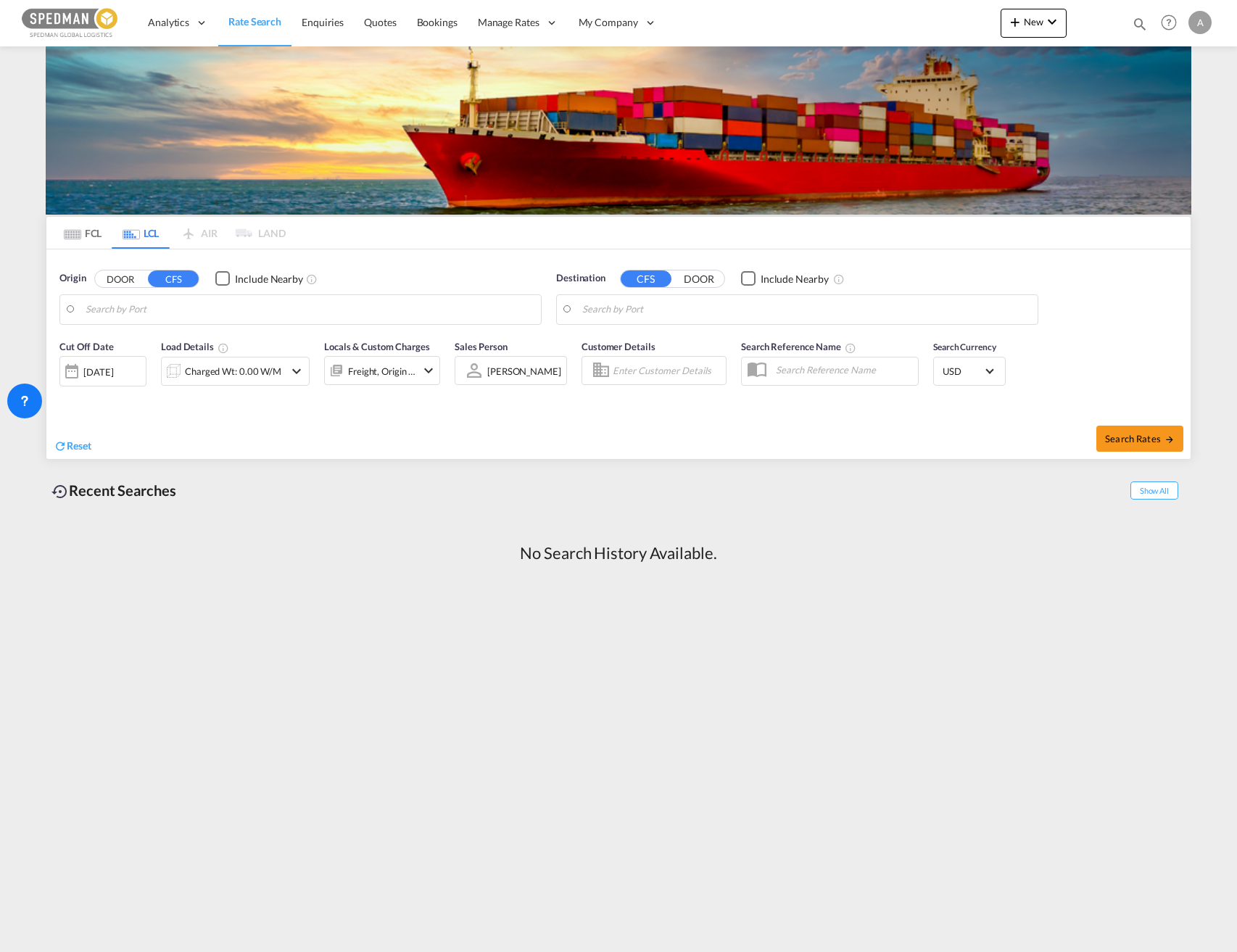
click at [202, 315] on input "Search by Port" at bounding box center [310, 309] width 448 height 22
click at [635, 345] on div "Singapo re Singapore SGSIN" at bounding box center [694, 349] width 275 height 43
type input "Singapore, SGSIN"
click at [372, 319] on input "Search by Port" at bounding box center [310, 309] width 448 height 22
